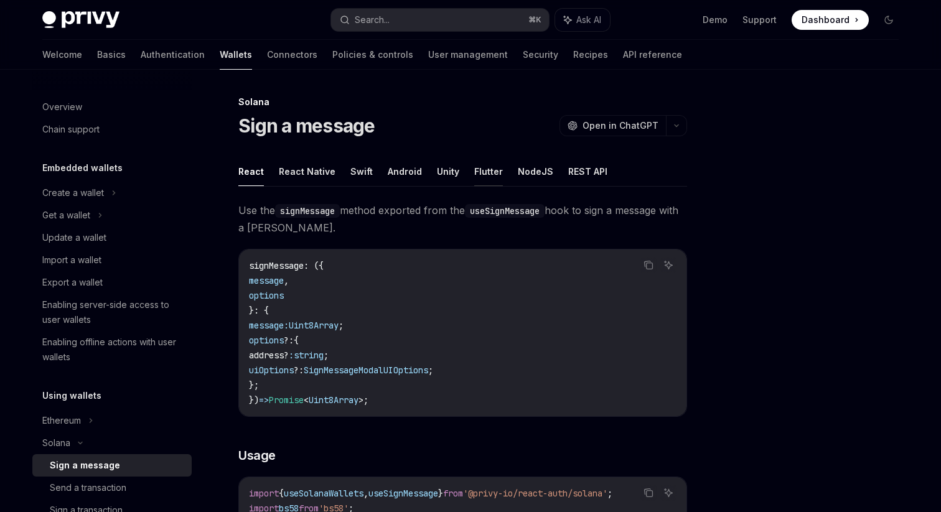
click at [486, 169] on button "Flutter" at bounding box center [488, 171] width 29 height 29
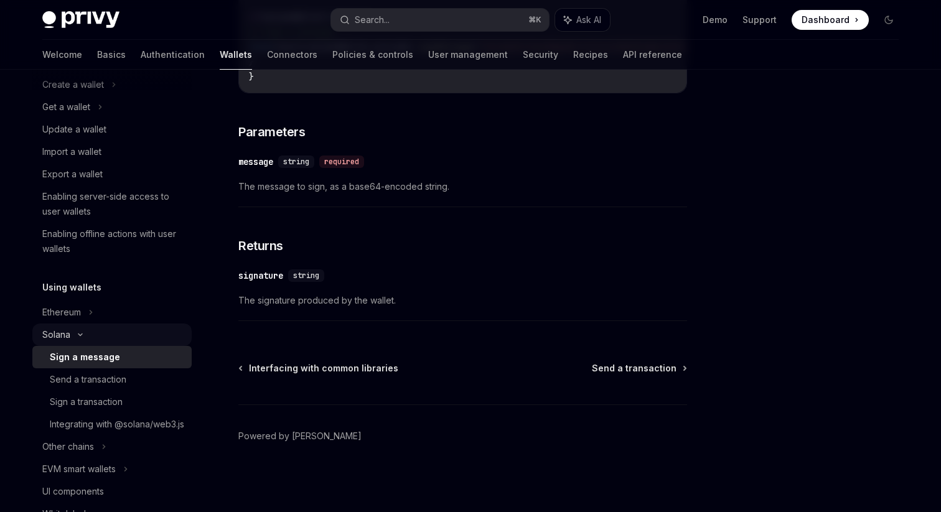
scroll to position [112, 0]
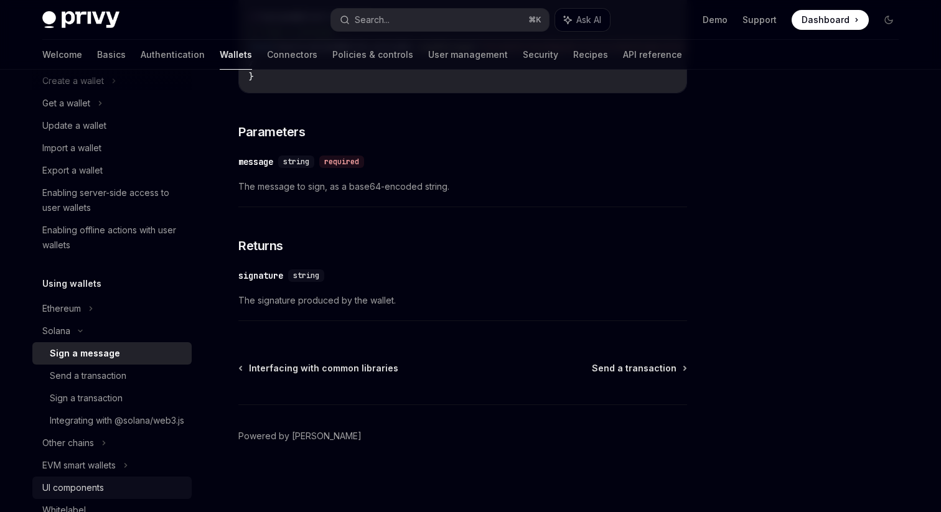
click at [77, 495] on div "UI components" at bounding box center [73, 487] width 62 height 15
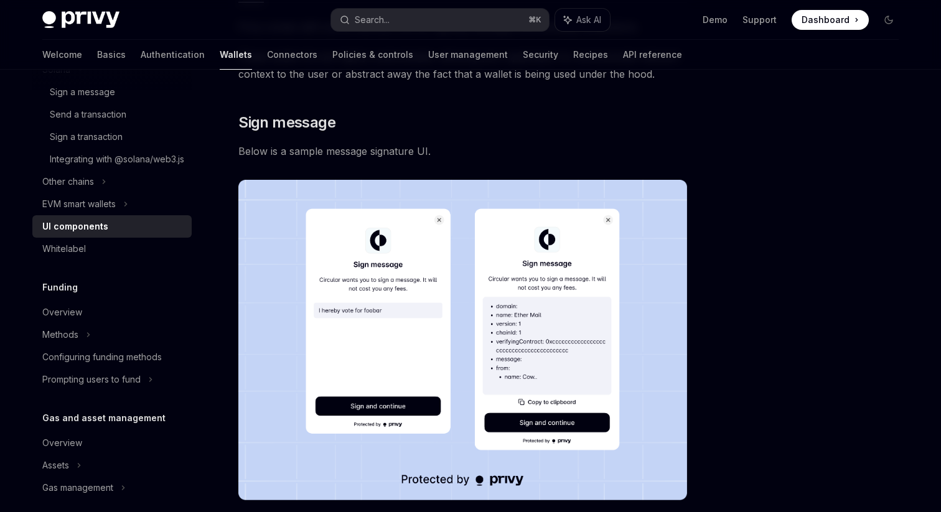
scroll to position [390, 0]
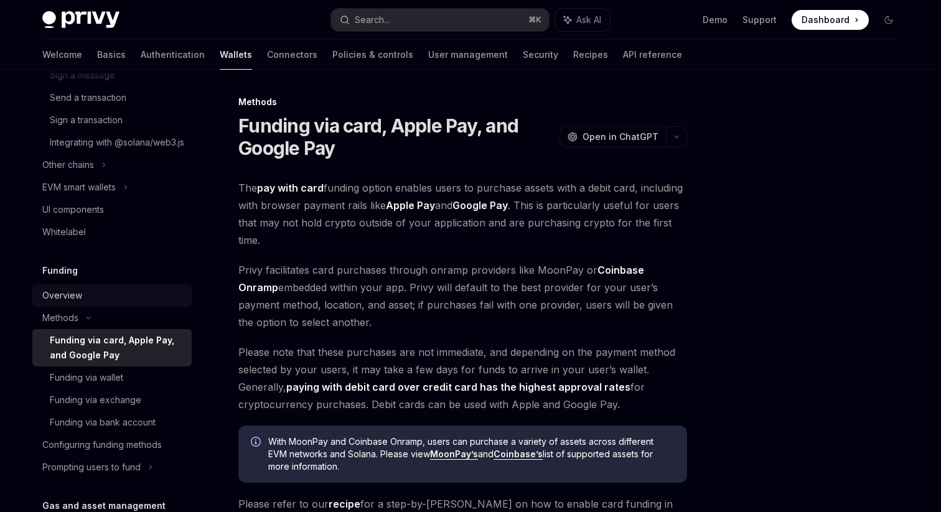
click at [100, 303] on div "Overview" at bounding box center [113, 295] width 142 height 15
type textarea "*"
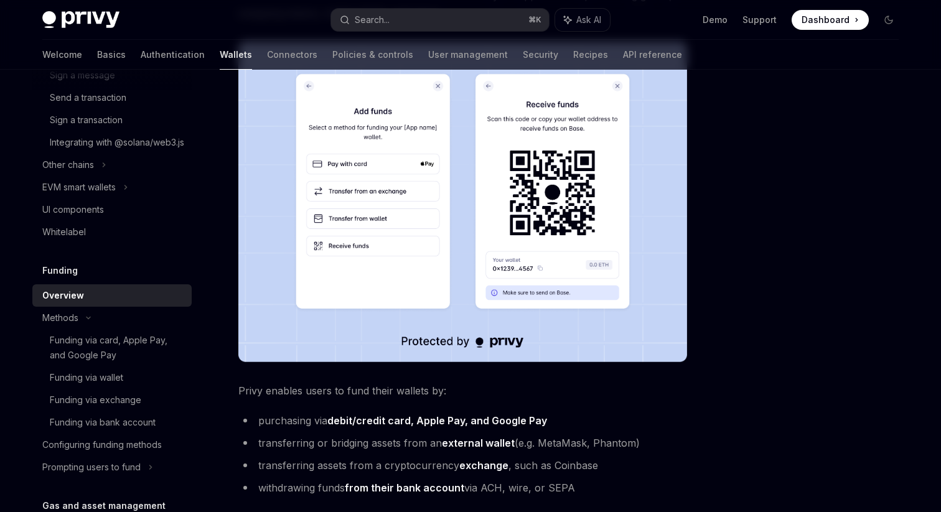
scroll to position [216, 0]
click at [93, 278] on div "Funding" at bounding box center [111, 270] width 159 height 15
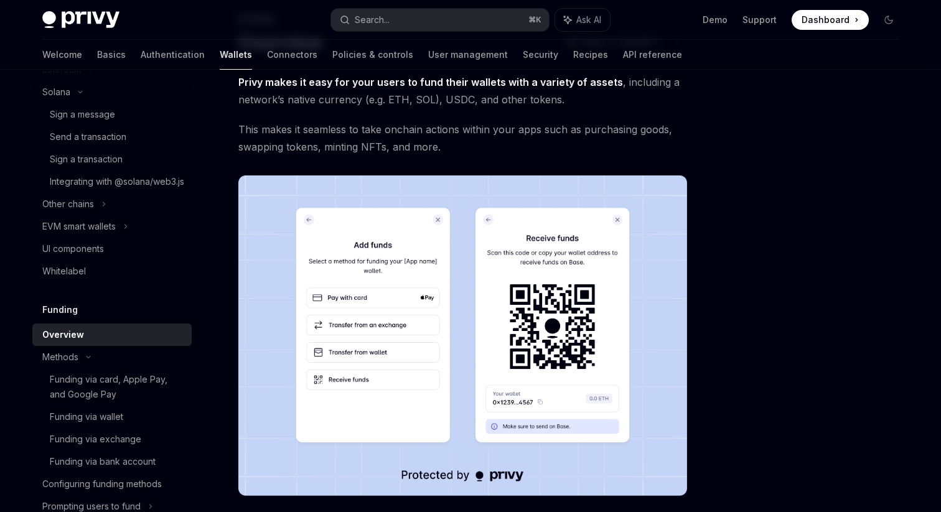
scroll to position [0, 0]
